Goal: Find specific page/section: Find specific page/section

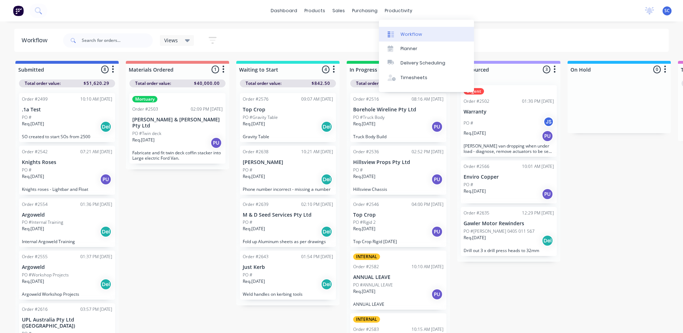
click at [403, 36] on div "Workflow" at bounding box center [410, 34] width 21 height 6
click at [406, 47] on div "Planner" at bounding box center [408, 49] width 17 height 6
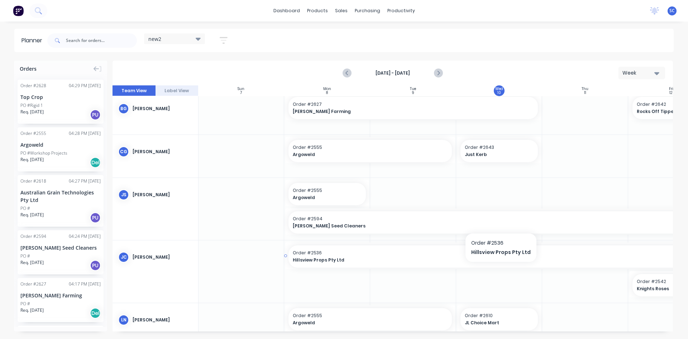
scroll to position [0, 0]
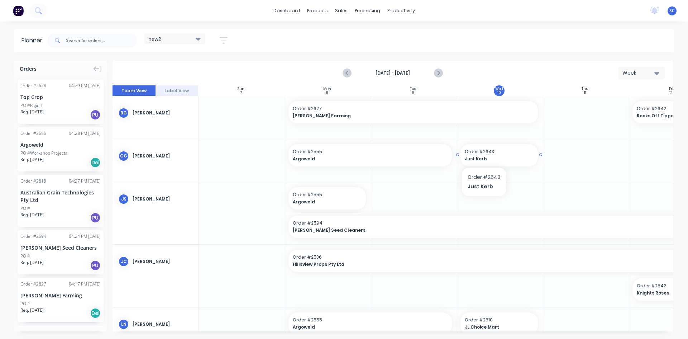
click at [483, 154] on span "Order # 2643" at bounding box center [499, 151] width 69 height 6
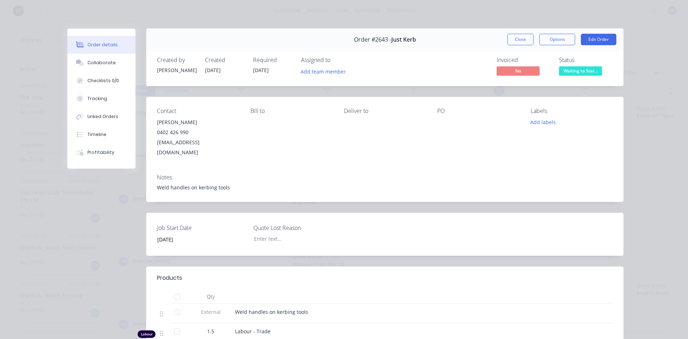
scroll to position [0, 0]
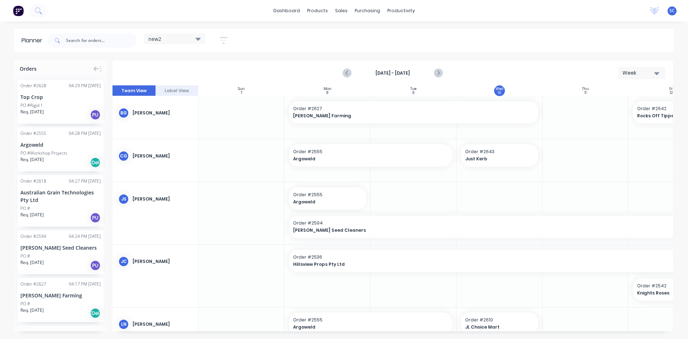
scroll to position [0, 0]
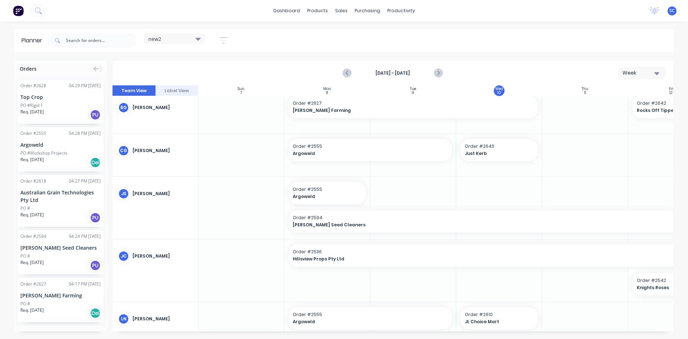
scroll to position [0, 0]
